Goal: Use online tool/utility: Utilize a website feature to perform a specific function

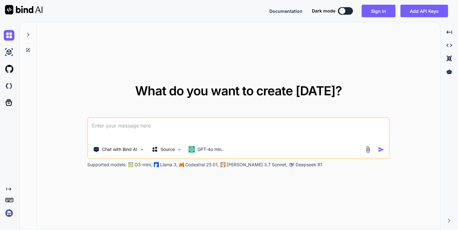
click at [99, 123] on textarea at bounding box center [238, 129] width 300 height 23
click at [369, 148] on img at bounding box center [367, 149] width 7 height 7
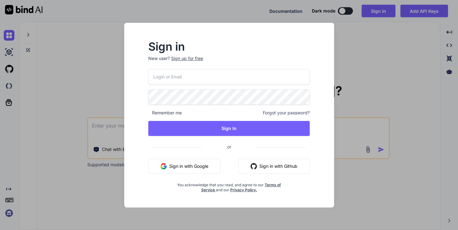
click at [201, 167] on button "Sign in with Google" at bounding box center [184, 166] width 72 height 15
click at [194, 172] on button "Sign in with Google" at bounding box center [184, 166] width 72 height 15
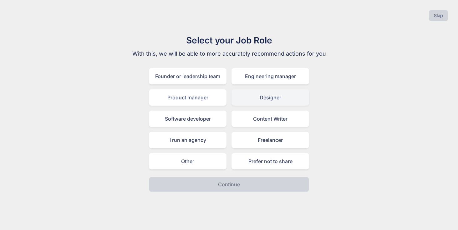
click at [266, 98] on div "Designer" at bounding box center [270, 97] width 78 height 16
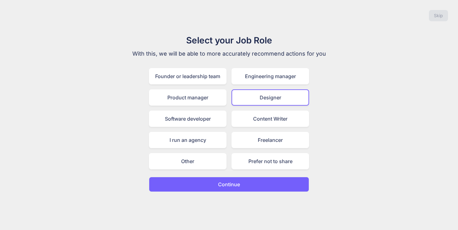
click at [230, 193] on div "Skip Select your Job Role With this, we will be able to more accurately recomme…" at bounding box center [229, 115] width 458 height 230
click at [230, 186] on p "Continue" at bounding box center [229, 185] width 22 height 8
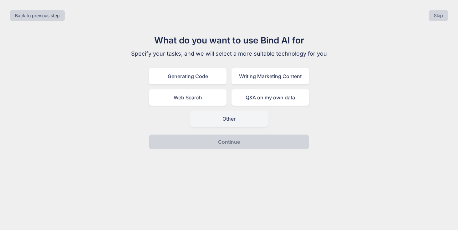
click at [216, 119] on div "Other" at bounding box center [229, 119] width 78 height 16
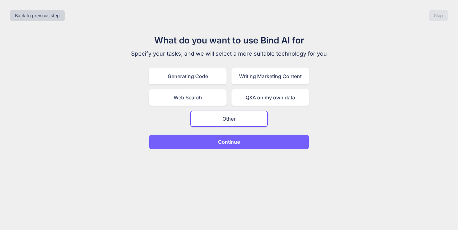
click at [226, 145] on button "Continue" at bounding box center [229, 141] width 160 height 15
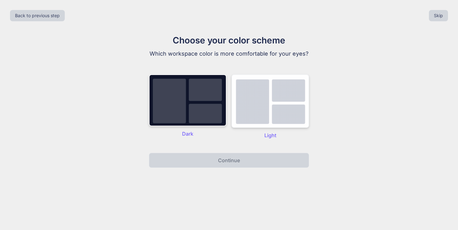
click at [264, 117] on img at bounding box center [270, 100] width 78 height 53
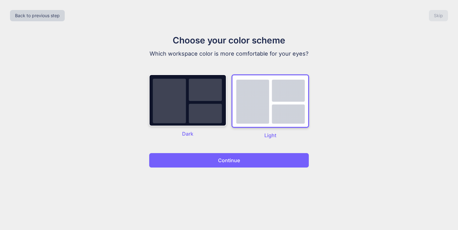
click at [243, 160] on button "Continue" at bounding box center [229, 160] width 160 height 15
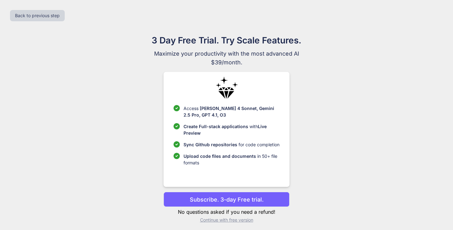
click at [255, 198] on p "Subscribe. 3-day Free trial." at bounding box center [227, 199] width 74 height 8
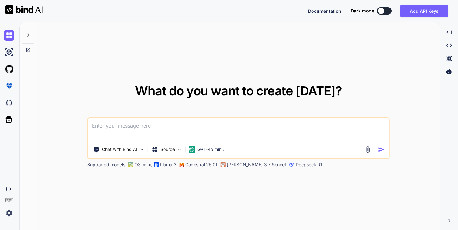
click at [366, 148] on img at bounding box center [367, 149] width 7 height 7
type textarea "x"
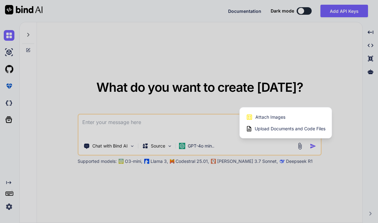
click at [173, 126] on div at bounding box center [189, 111] width 378 height 223
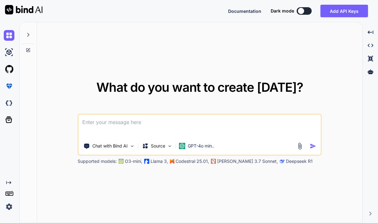
click at [299, 143] on img at bounding box center [299, 145] width 7 height 7
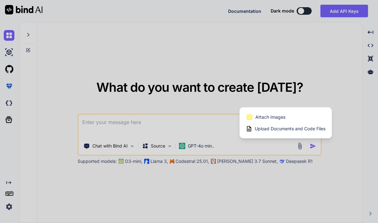
click at [258, 129] on span "Upload Documents and Code Files" at bounding box center [289, 128] width 71 height 6
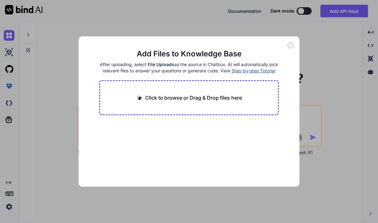
click at [170, 101] on p "Click to browse or Drag & Drop files here" at bounding box center [193, 98] width 97 height 8
click at [178, 101] on p "Click to browse or Drag & Drop files here" at bounding box center [193, 98] width 97 height 8
type input "C:\fakepath\1.txt"
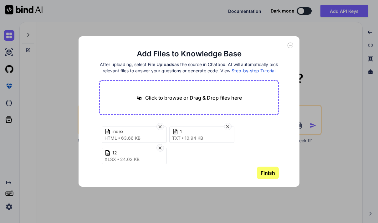
click at [264, 179] on button "Finish" at bounding box center [268, 172] width 22 height 13
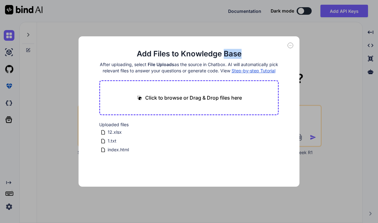
drag, startPoint x: 261, startPoint y: 48, endPoint x: 229, endPoint y: 41, distance: 32.5
click at [225, 43] on div "Add Files to Knowledge Base After uploading, select File Uploads as the source …" at bounding box center [188, 111] width 221 height 150
click at [292, 45] on icon at bounding box center [290, 46] width 6 height 6
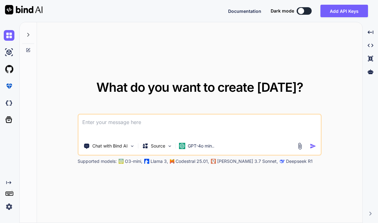
click at [115, 122] on textarea at bounding box center [199, 125] width 242 height 23
click at [181, 126] on textarea at bounding box center [199, 125] width 242 height 23
click at [165, 125] on textarea at bounding box center [199, 125] width 242 height 23
type textarea "use excel file and txt file to update the html file"
click at [314, 146] on img "button" at bounding box center [312, 146] width 7 height 7
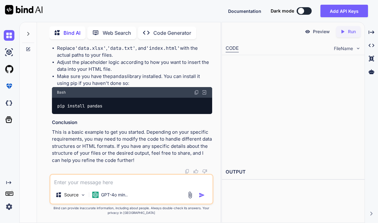
scroll to position [403, 0]
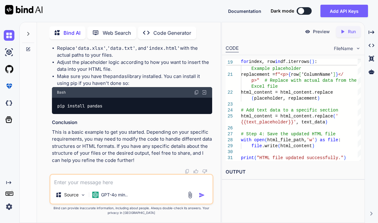
click at [189, 196] on img at bounding box center [189, 194] width 7 height 7
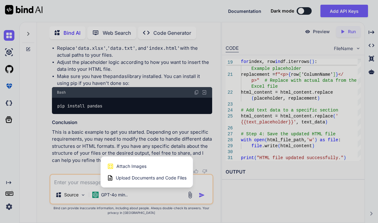
click at [135, 176] on span "Upload Documents and Code Files" at bounding box center [151, 177] width 71 height 6
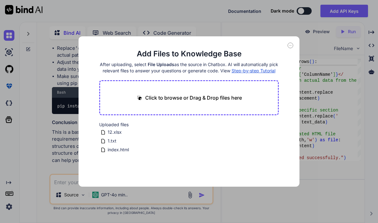
click at [122, 168] on main "Add Files to Knowledge Base After uploading, select File Uploads as the source …" at bounding box center [189, 118] width 180 height 138
click at [119, 136] on span "12.xlsx" at bounding box center [114, 132] width 15 height 8
click at [113, 144] on span "1.txt" at bounding box center [112, 141] width 10 height 8
click at [115, 153] on span "index.html" at bounding box center [118, 150] width 23 height 8
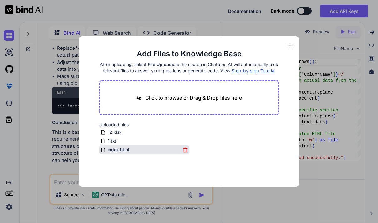
click at [115, 153] on span "index.html" at bounding box center [118, 150] width 23 height 8
click at [71, 150] on div "Add Files to Knowledge Base After uploading, select File Uploads as the source …" at bounding box center [189, 111] width 378 height 223
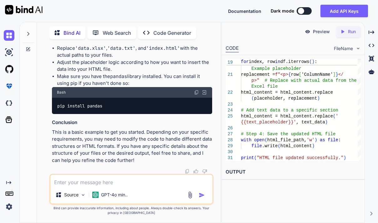
click at [123, 150] on p "This is a basic example to get you started. Depending on your specific requirem…" at bounding box center [132, 145] width 160 height 35
click at [92, 180] on textarea at bounding box center [131, 179] width 162 height 11
type textarea "use the file i upload it and do it for me"
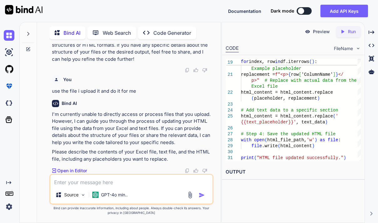
scroll to position [504, 0]
click at [191, 195] on img at bounding box center [189, 194] width 7 height 7
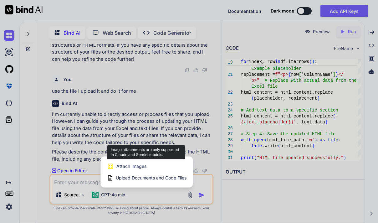
click at [133, 168] on span "Attach Images" at bounding box center [131, 166] width 30 height 6
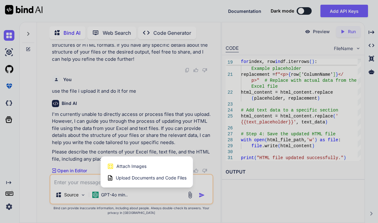
click at [128, 178] on span "Upload Documents and Code Files" at bounding box center [151, 177] width 71 height 6
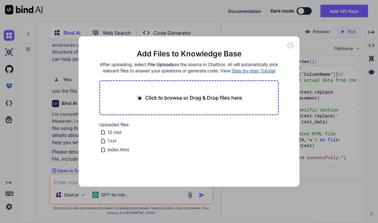
click at [276, 143] on div "Uploaded files 12.xlsx 1.txt index.html" at bounding box center [189, 137] width 180 height 33
click at [103, 135] on icon at bounding box center [102, 131] width 5 height 5
click at [186, 135] on icon at bounding box center [185, 131] width 5 height 5
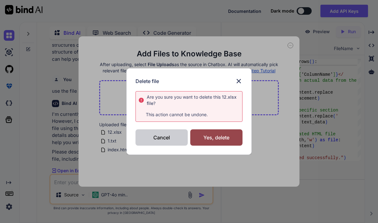
click at [164, 138] on div "Cancel" at bounding box center [161, 137] width 52 height 16
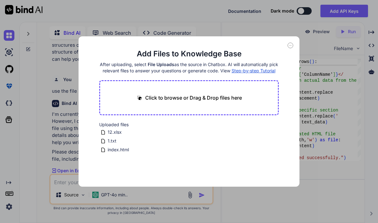
click at [254, 70] on span "Step-by-step Tutorial" at bounding box center [253, 70] width 44 height 5
click at [183, 110] on div "Click to browse or Drag & Drop files here" at bounding box center [189, 97] width 180 height 35
click at [149, 101] on p "Click to browse or Drag & Drop files here" at bounding box center [193, 98] width 97 height 8
click at [293, 44] on div "Add Files to Knowledge Base After uploading, select File Uploads as the source …" at bounding box center [188, 111] width 221 height 150
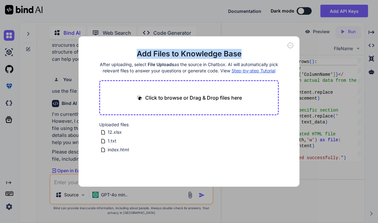
click at [292, 47] on div "Add Files to Knowledge Base After uploading, select File Uploads as the source …" at bounding box center [188, 111] width 221 height 150
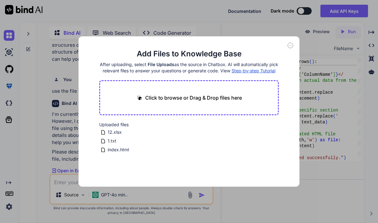
click at [288, 46] on icon at bounding box center [290, 46] width 6 height 6
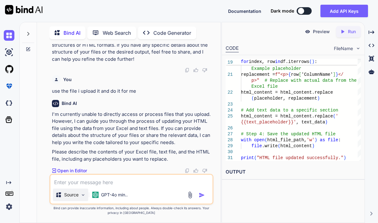
click at [67, 200] on div "Source" at bounding box center [70, 194] width 35 height 13
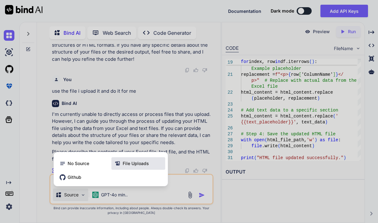
click at [128, 162] on span "File Uploads" at bounding box center [136, 163] width 26 height 6
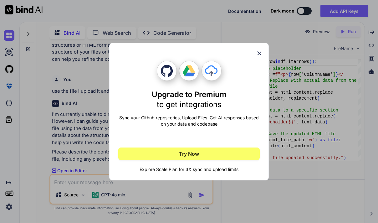
click at [261, 54] on icon at bounding box center [259, 53] width 4 height 4
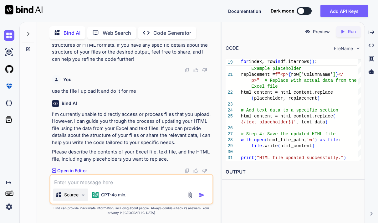
click at [80, 194] on img at bounding box center [82, 194] width 5 height 5
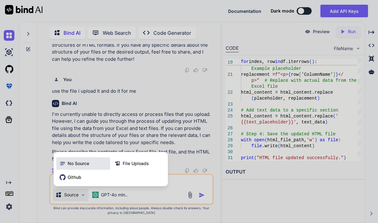
click at [76, 166] on span "No Source" at bounding box center [79, 163] width 22 height 6
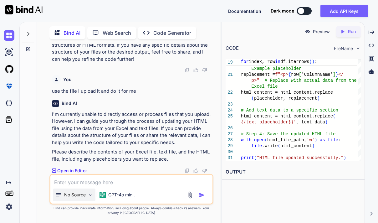
click at [90, 196] on img at bounding box center [90, 194] width 5 height 5
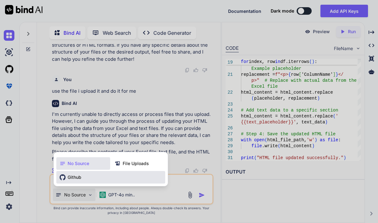
click at [73, 180] on div "Github" at bounding box center [110, 177] width 109 height 13
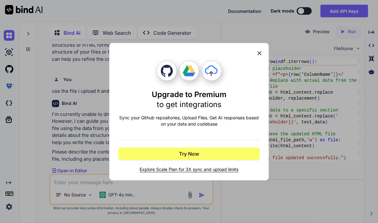
click at [261, 50] on icon at bounding box center [259, 53] width 7 height 7
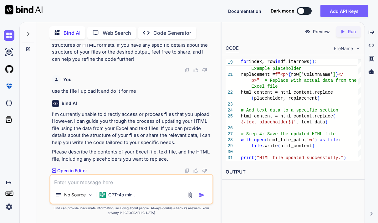
click at [188, 200] on div "No Source GPT-4o min.." at bounding box center [131, 195] width 162 height 15
click at [190, 194] on img at bounding box center [189, 194] width 7 height 7
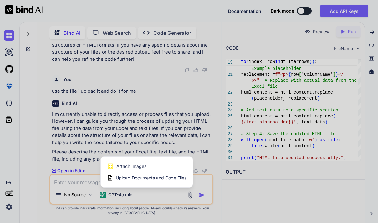
click at [120, 177] on span "Upload Documents and Code Files" at bounding box center [151, 177] width 71 height 6
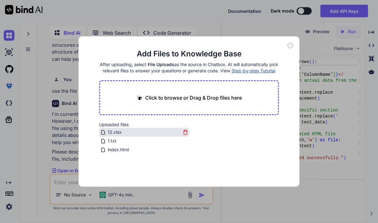
click at [107, 136] on span "12.xlsx" at bounding box center [114, 132] width 15 height 8
click at [201, 101] on p "Click to browse or Drag & Drop files here" at bounding box center [193, 98] width 97 height 8
click at [185, 135] on icon at bounding box center [185, 131] width 5 height 5
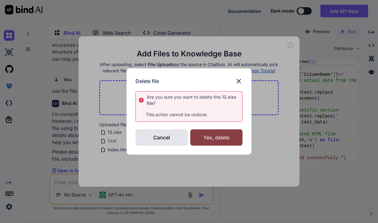
click at [232, 135] on div "Yes, delete" at bounding box center [216, 137] width 52 height 16
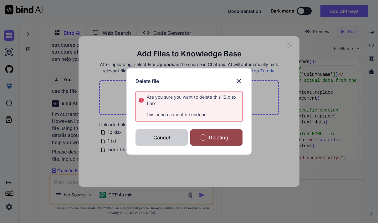
click at [161, 136] on div "Cancel" at bounding box center [161, 137] width 52 height 16
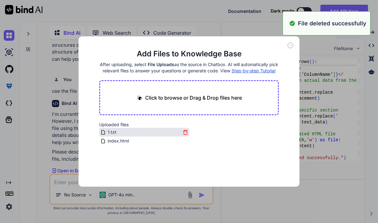
click at [184, 135] on icon at bounding box center [185, 131] width 5 height 5
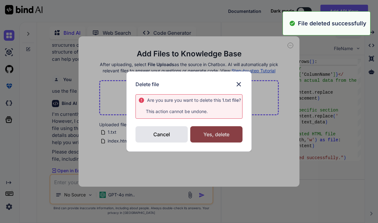
click at [217, 138] on div "Yes, delete" at bounding box center [216, 134] width 52 height 16
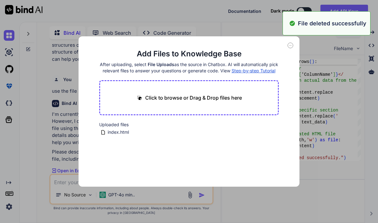
click at [188, 136] on div "index.html" at bounding box center [144, 132] width 90 height 9
click at [186, 135] on icon at bounding box center [185, 131] width 5 height 5
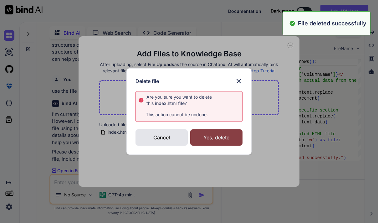
click at [209, 138] on div "Yes, delete" at bounding box center [216, 137] width 52 height 16
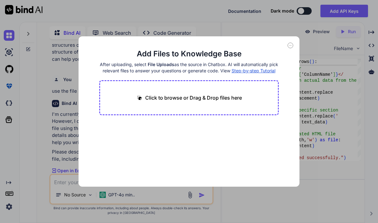
click at [290, 47] on icon at bounding box center [290, 46] width 6 height 6
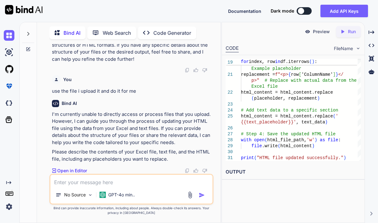
click at [73, 172] on p "Open in Editor" at bounding box center [72, 170] width 30 height 6
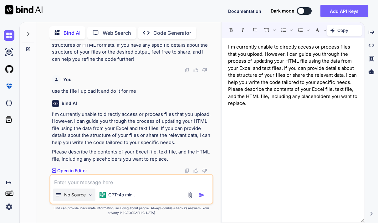
click at [69, 197] on p "No Source" at bounding box center [75, 194] width 22 height 6
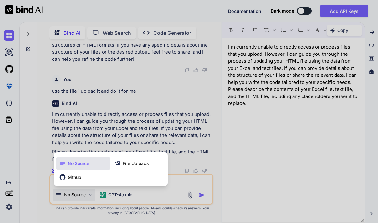
click at [76, 161] on span "No Source" at bounding box center [79, 163] width 22 height 6
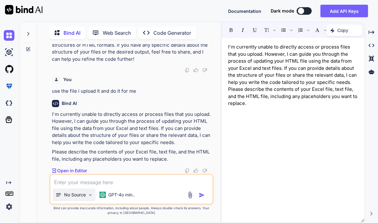
click at [82, 191] on p "No Source" at bounding box center [75, 194] width 22 height 6
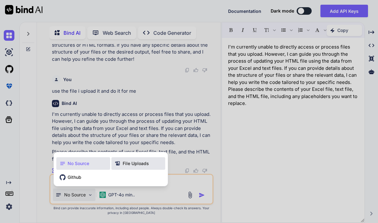
click at [133, 163] on span "File Uploads" at bounding box center [136, 163] width 26 height 6
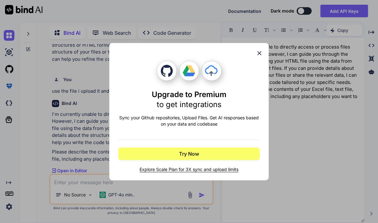
click at [173, 169] on span "Explore Scale Plan for 3X sync and upload limits" at bounding box center [188, 169] width 141 height 6
click at [259, 53] on icon at bounding box center [259, 53] width 7 height 7
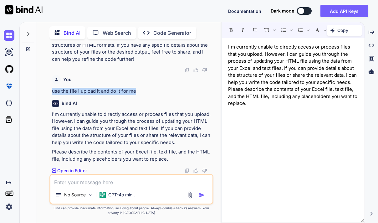
drag, startPoint x: 49, startPoint y: 91, endPoint x: 155, endPoint y: 89, distance: 105.3
click at [155, 89] on div "You use excel file and txt file to update the html file Bind AI To update an HT…" at bounding box center [131, 133] width 164 height 178
copy p "use the file i upload it and do it for me"
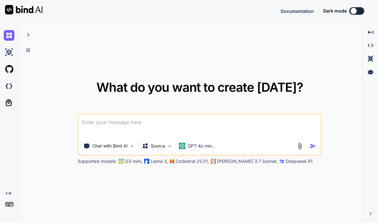
type textarea "x"
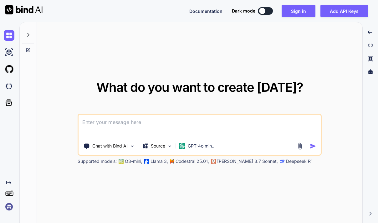
click at [301, 147] on img at bounding box center [299, 145] width 7 height 7
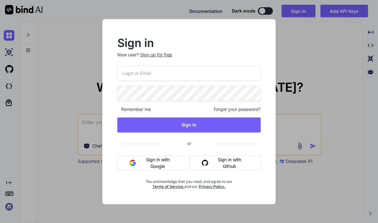
click at [143, 161] on button "Sign in with Google" at bounding box center [153, 162] width 72 height 15
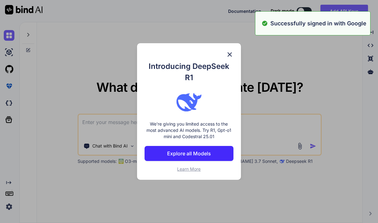
click at [173, 151] on p "Explore all Models" at bounding box center [189, 153] width 44 height 8
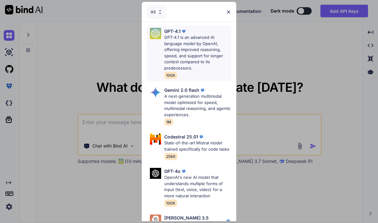
click at [183, 43] on p "GPT-4.1 is an advanced AI language model by OpenAI, offering improved reasoning…" at bounding box center [197, 52] width 67 height 37
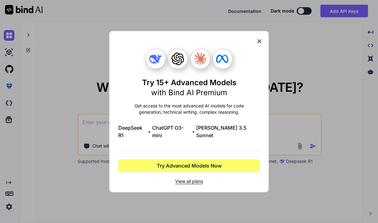
drag, startPoint x: 258, startPoint y: 48, endPoint x: 260, endPoint y: 51, distance: 3.9
click at [259, 49] on div "Try 15+ Advanced Models with Bind AI Premium Get access to the most advanced AI…" at bounding box center [188, 111] width 141 height 160
click at [260, 41] on icon at bounding box center [259, 41] width 7 height 7
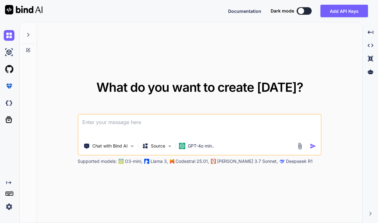
click at [300, 147] on img at bounding box center [299, 145] width 7 height 7
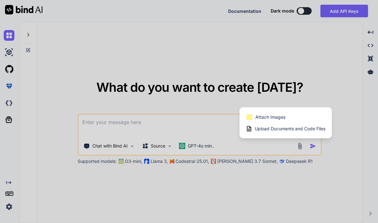
click at [262, 128] on span "Upload Documents and Code Files" at bounding box center [289, 128] width 71 height 6
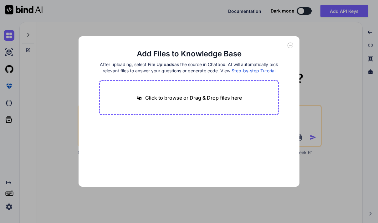
click at [156, 109] on div "Click to browse or Drag & Drop files here" at bounding box center [189, 97] width 180 height 35
click at [167, 101] on p "Click to browse or Drag & Drop files here" at bounding box center [193, 98] width 97 height 8
type input "C:\fakepath\1.txt"
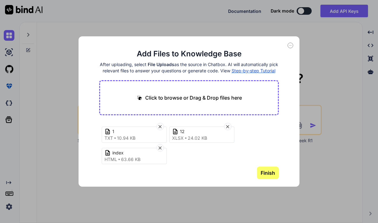
click at [272, 179] on button "Finish" at bounding box center [268, 172] width 22 height 13
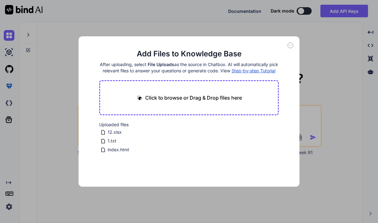
click at [289, 46] on icon at bounding box center [290, 46] width 6 height 6
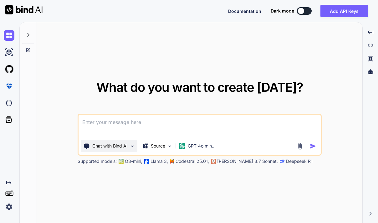
click at [131, 144] on img at bounding box center [131, 145] width 5 height 5
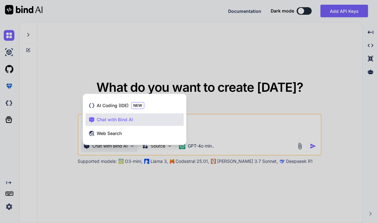
click at [114, 173] on div at bounding box center [189, 111] width 378 height 223
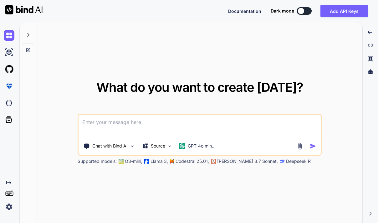
click at [218, 124] on textarea at bounding box center [199, 125] width 242 height 23
click at [121, 115] on textarea at bounding box center [199, 125] width 242 height 23
click at [120, 119] on textarea at bounding box center [199, 125] width 242 height 23
paste textarea "use the file i upload it and do it for me"
type textarea "use the file i upload it and do it for me"
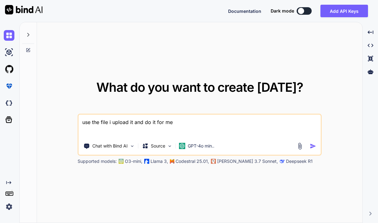
click at [311, 147] on img "button" at bounding box center [312, 146] width 7 height 7
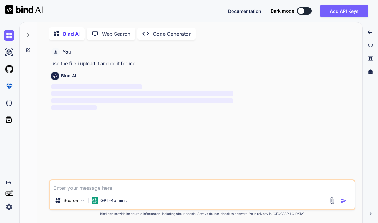
scroll to position [2, 0]
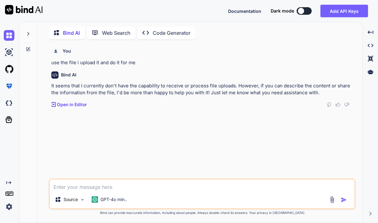
click at [332, 199] on img at bounding box center [331, 199] width 7 height 7
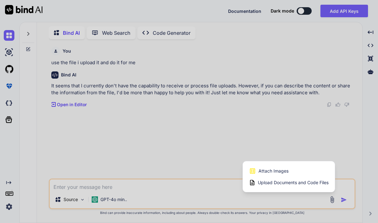
click at [67, 198] on div at bounding box center [189, 111] width 378 height 223
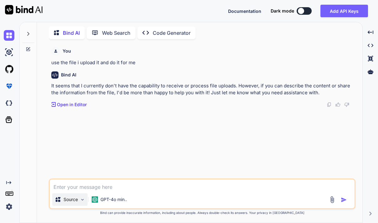
click at [77, 198] on p "Source" at bounding box center [70, 199] width 14 height 6
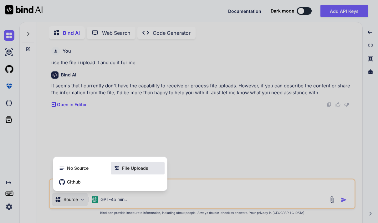
click at [134, 166] on span "File Uploads" at bounding box center [135, 168] width 26 height 6
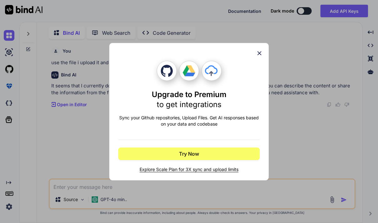
click at [170, 169] on span "Explore Scale Plan for 3X sync and upload limits" at bounding box center [188, 169] width 141 height 6
click at [260, 54] on icon at bounding box center [259, 53] width 4 height 4
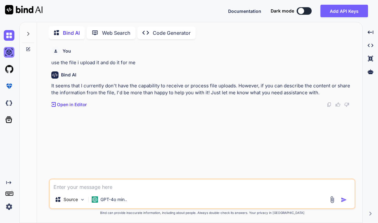
click at [11, 54] on img at bounding box center [9, 52] width 11 height 11
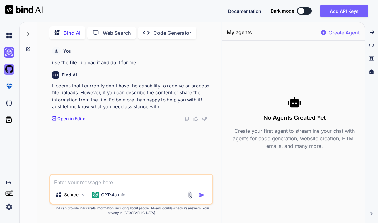
click at [11, 67] on img at bounding box center [9, 69] width 11 height 11
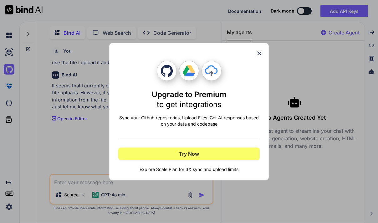
click at [263, 54] on div "Upgrade to Premium to get integrations Sync your Github repositories, Upload Fi…" at bounding box center [188, 111] width 159 height 137
click at [261, 51] on icon at bounding box center [259, 53] width 4 height 4
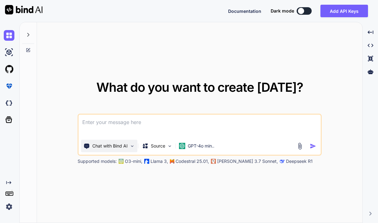
click at [134, 145] on img at bounding box center [131, 145] width 5 height 5
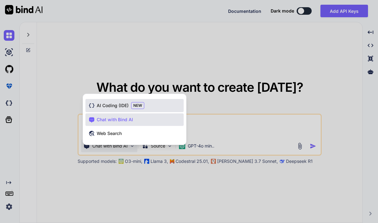
click at [129, 106] on div "AI Coding (IDE) NEW" at bounding box center [134, 105] width 98 height 13
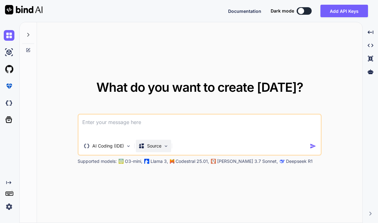
click at [164, 148] on img at bounding box center [165, 145] width 5 height 5
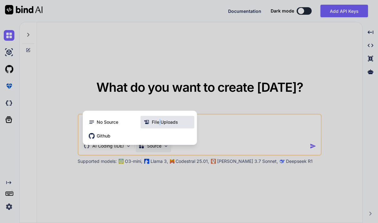
click at [159, 121] on span "File Uploads" at bounding box center [165, 122] width 26 height 6
type textarea "x"
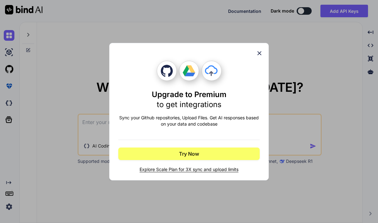
click at [256, 55] on icon at bounding box center [259, 53] width 7 height 7
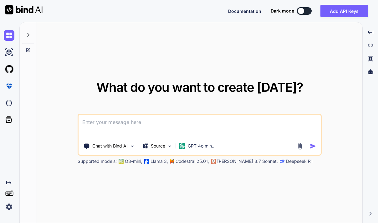
type textarea "x"
